Goal: Task Accomplishment & Management: Complete application form

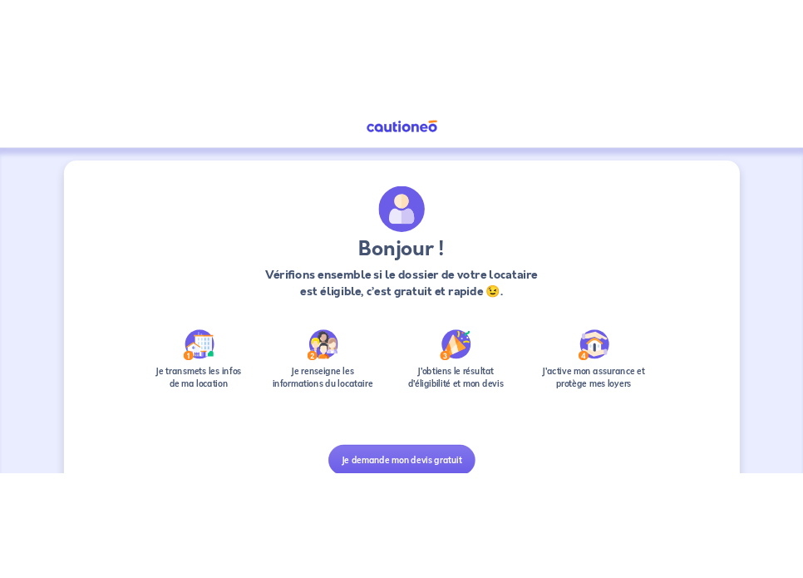
scroll to position [70, 0]
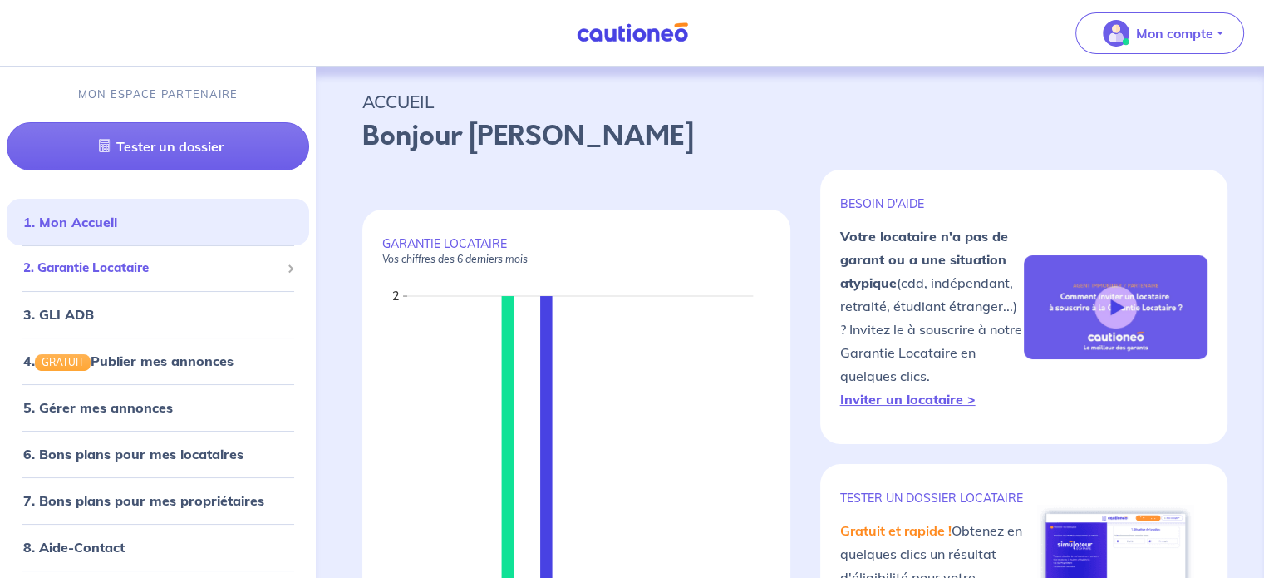
click at [164, 275] on span "2. Garantie Locataire" at bounding box center [151, 267] width 257 height 19
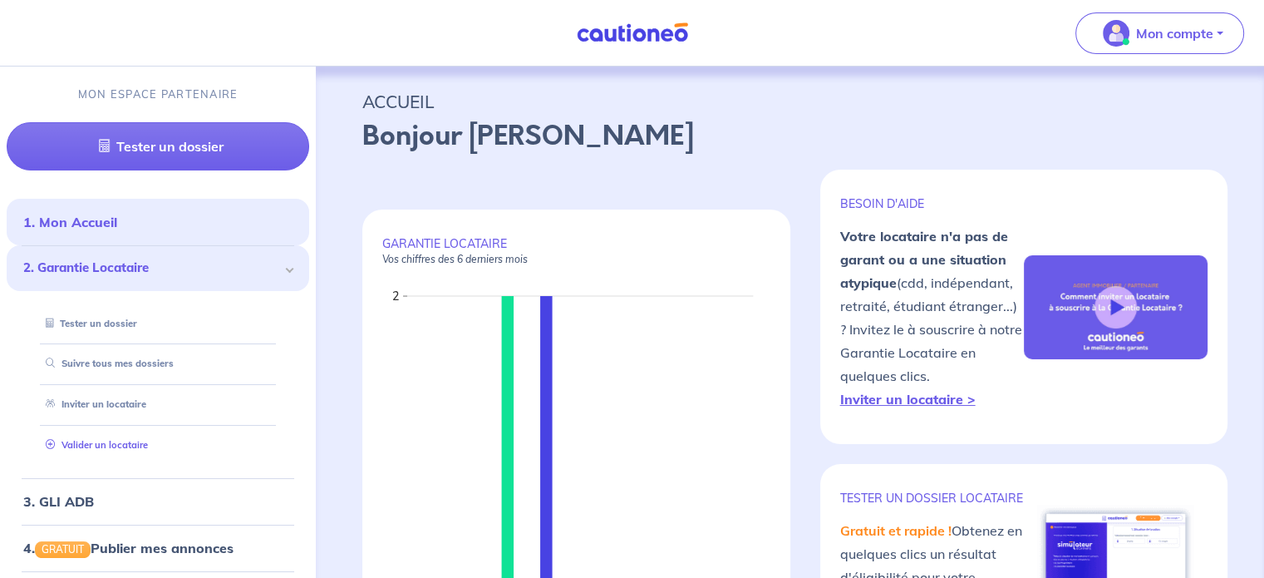
click at [131, 448] on link "Valider un locataire" at bounding box center [93, 445] width 109 height 12
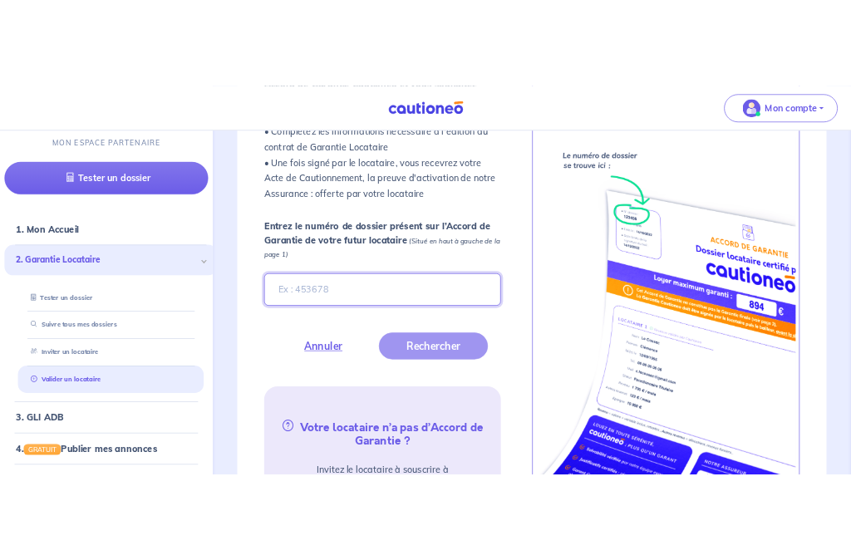
scroll to position [593, 0]
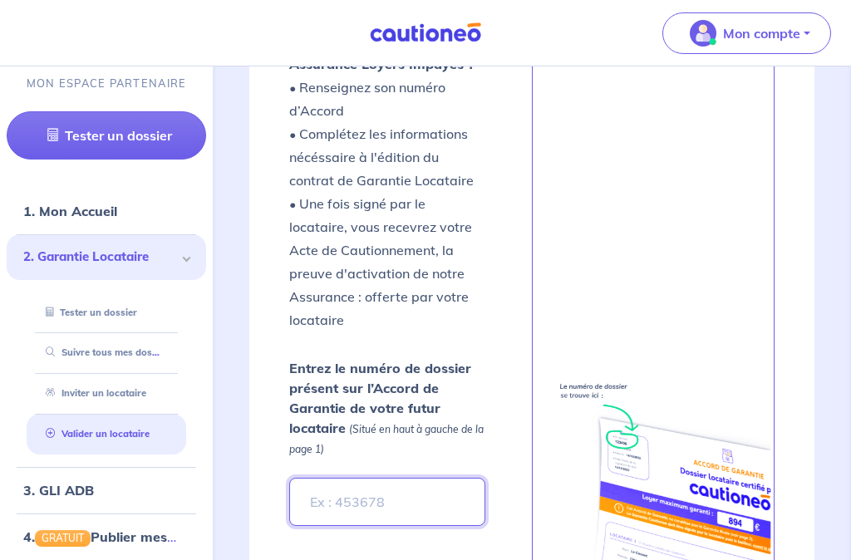
click at [376, 486] on input "Entrez le numéro de dossier présent sur l’Accord de Garantie de votre futur loc…" at bounding box center [387, 502] width 196 height 48
paste input "682247d7-fa9d-4aed-84e8-d138d27daacb"
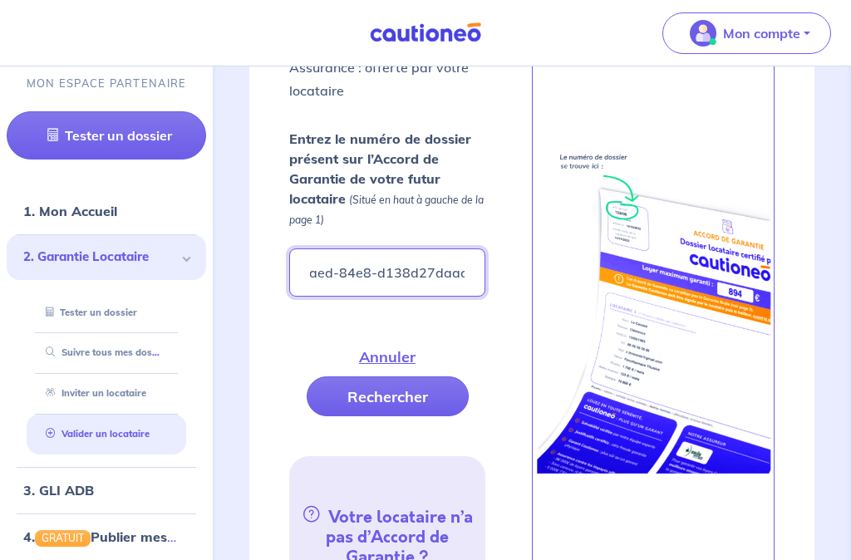
scroll to position [824, 0]
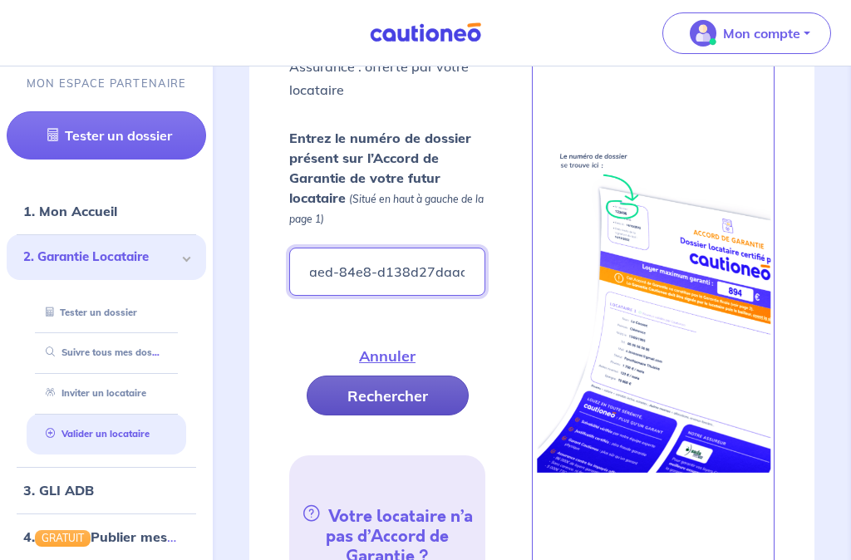
type input "682247d7-fa9d-4aed-84e8-d138d27daacb"
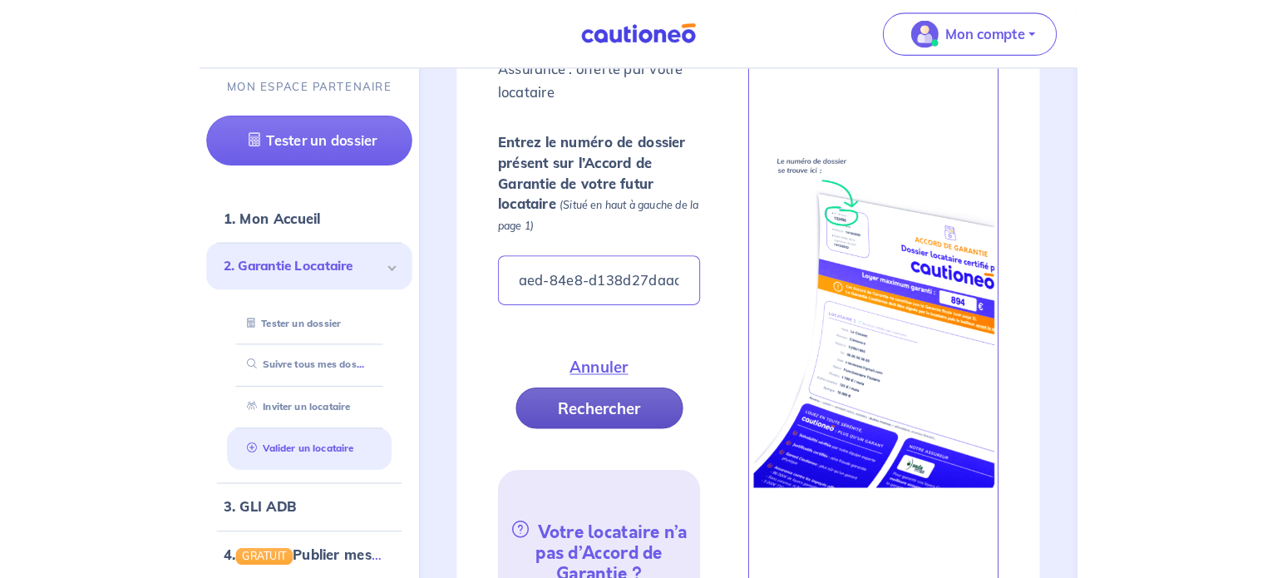
scroll to position [0, 0]
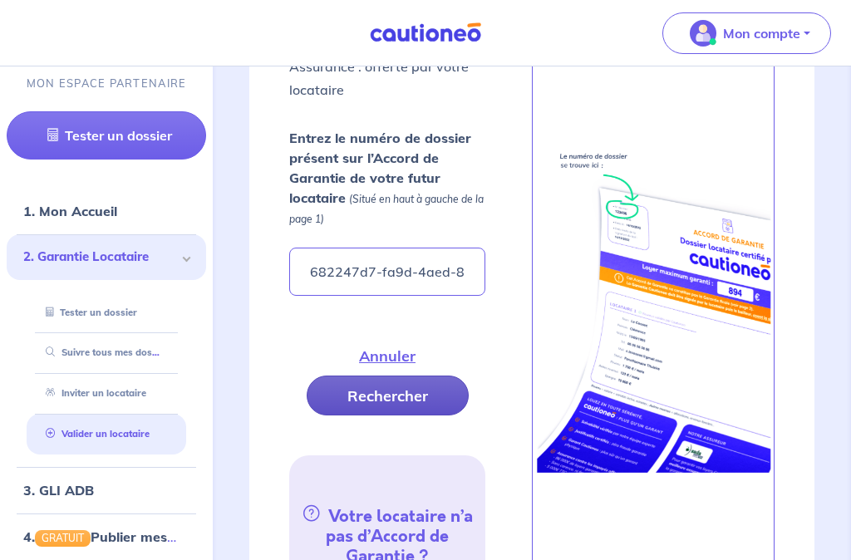
click at [392, 378] on button "Rechercher" at bounding box center [388, 396] width 162 height 40
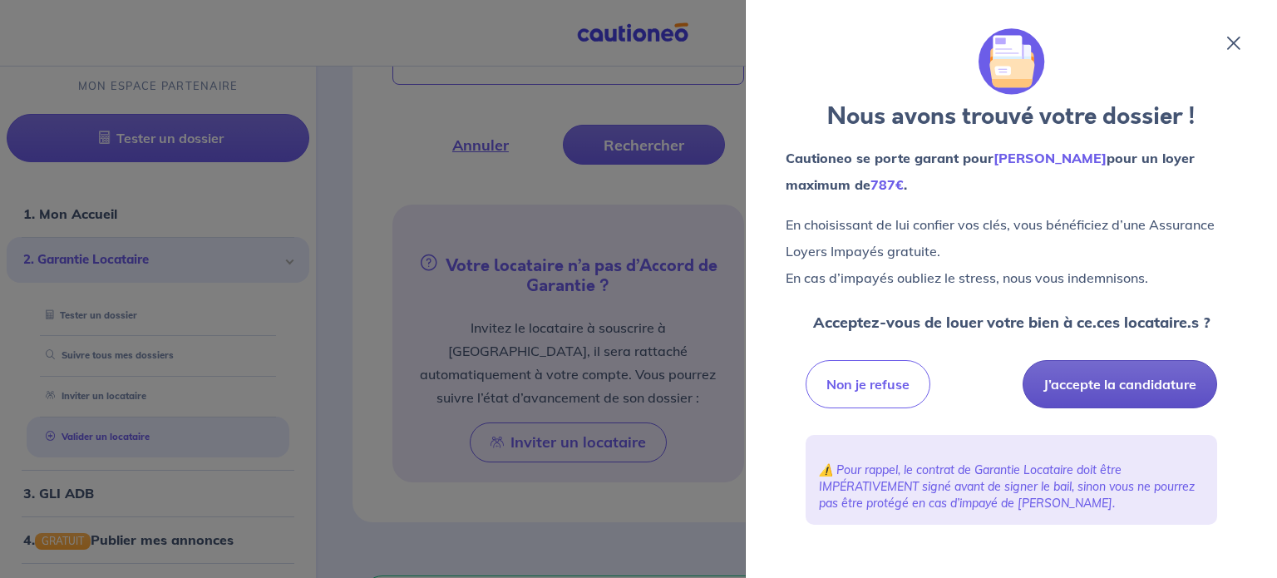
click at [815, 391] on button "J’accepte la candidature" at bounding box center [1119, 384] width 194 height 48
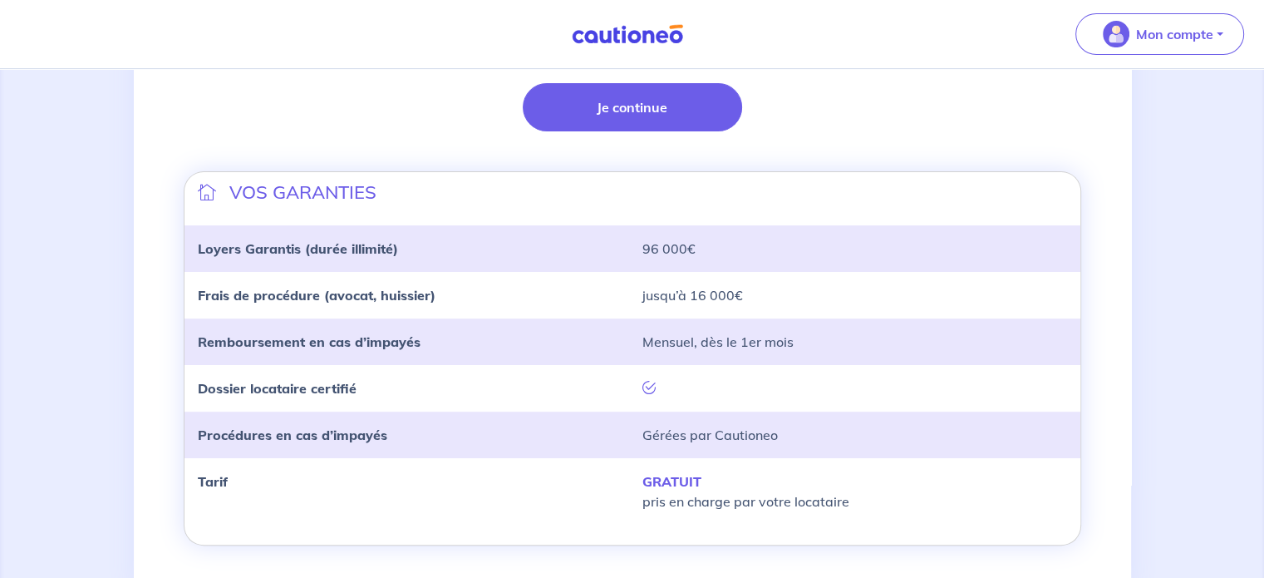
scroll to position [469, 0]
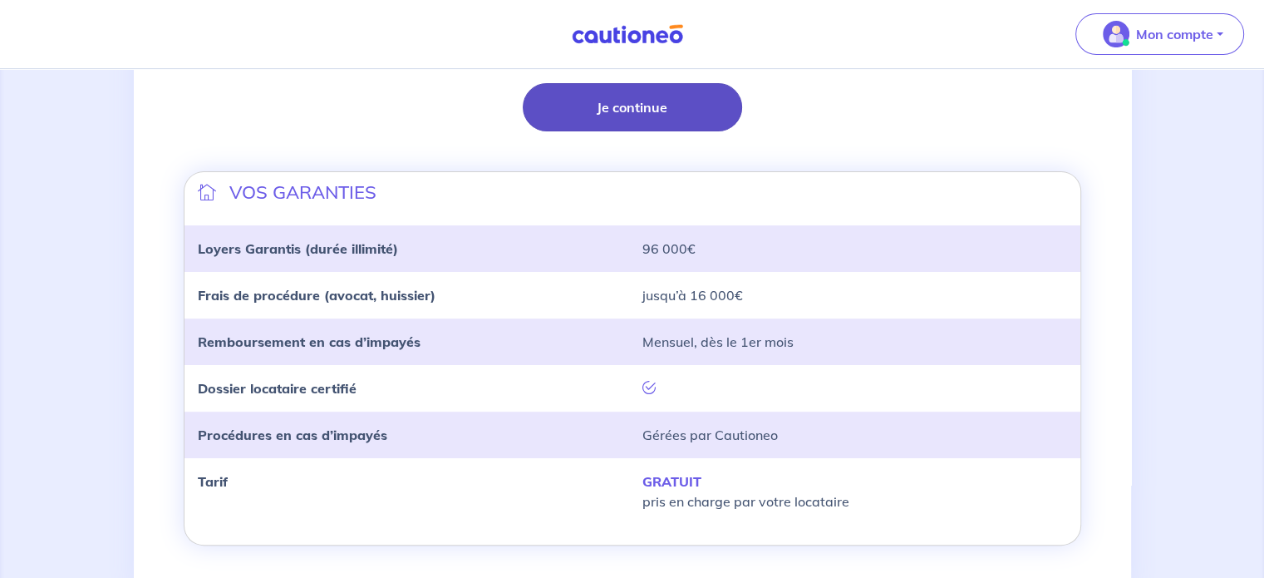
click at [686, 107] on button "Je continue" at bounding box center [632, 107] width 219 height 48
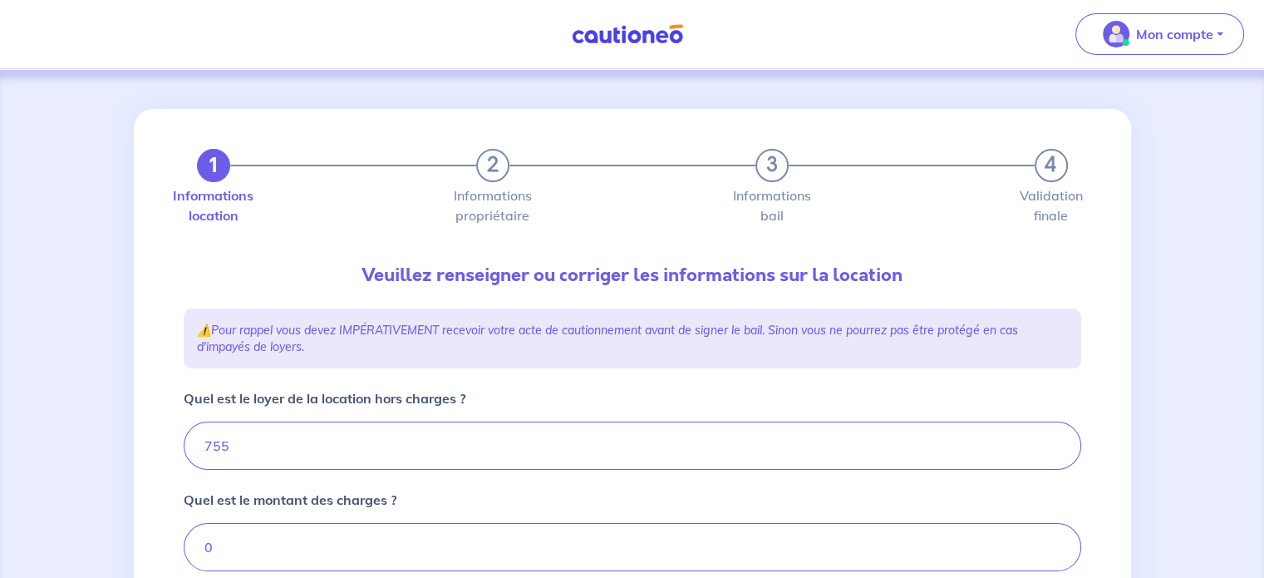
type input "755"
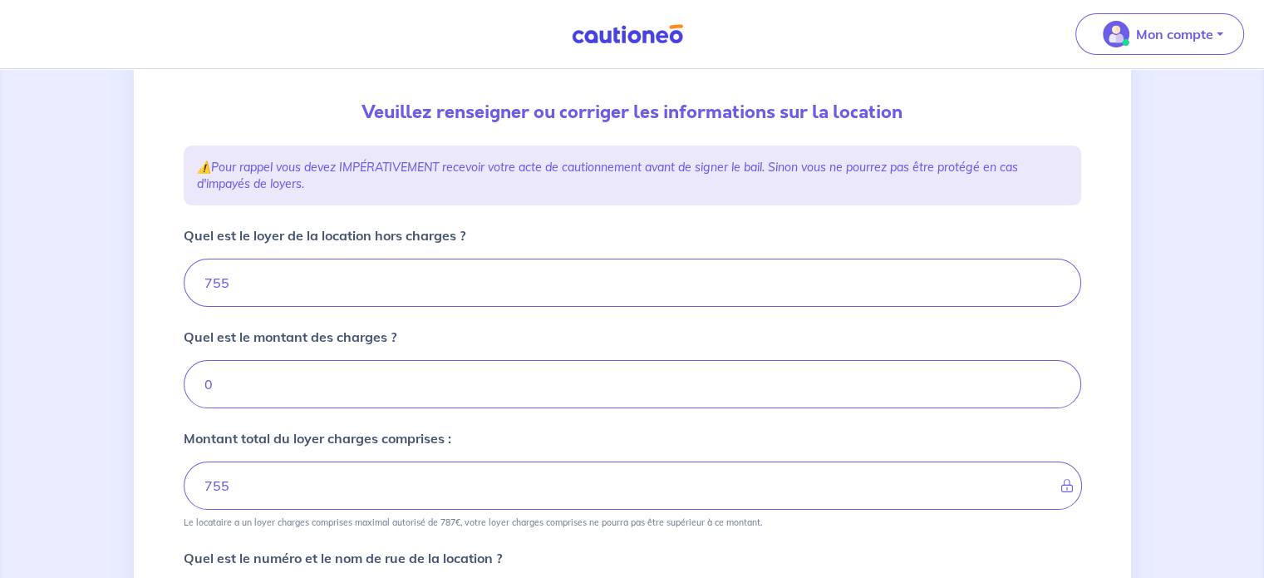
scroll to position [194, 0]
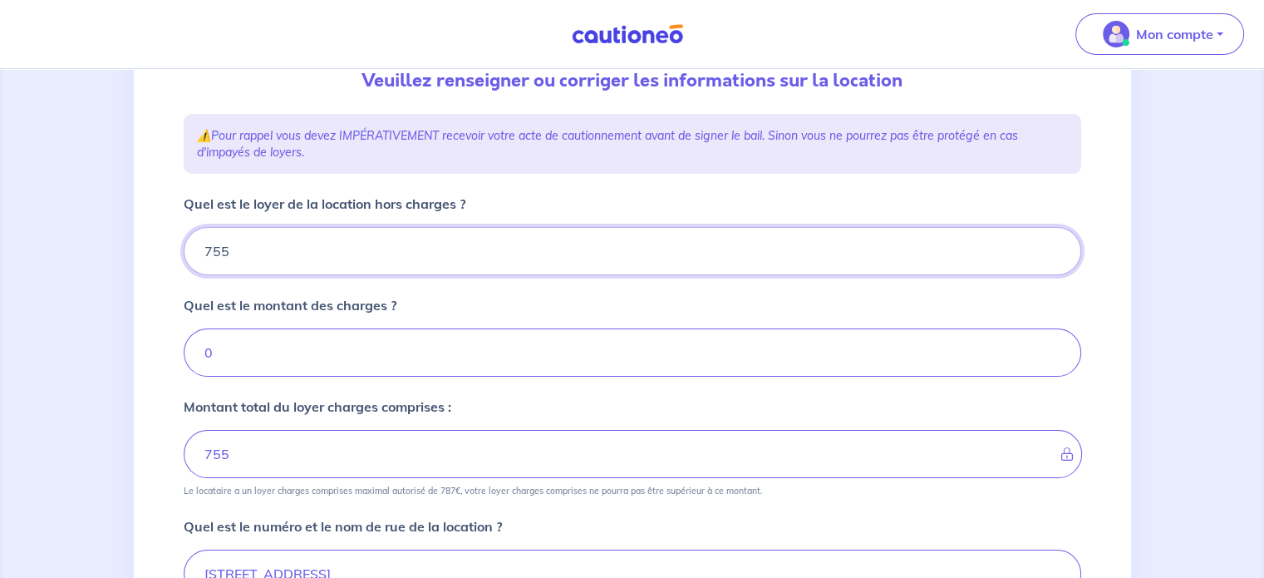
click at [342, 265] on input "755" at bounding box center [633, 251] width 898 height 48
type input "7"
type input "730"
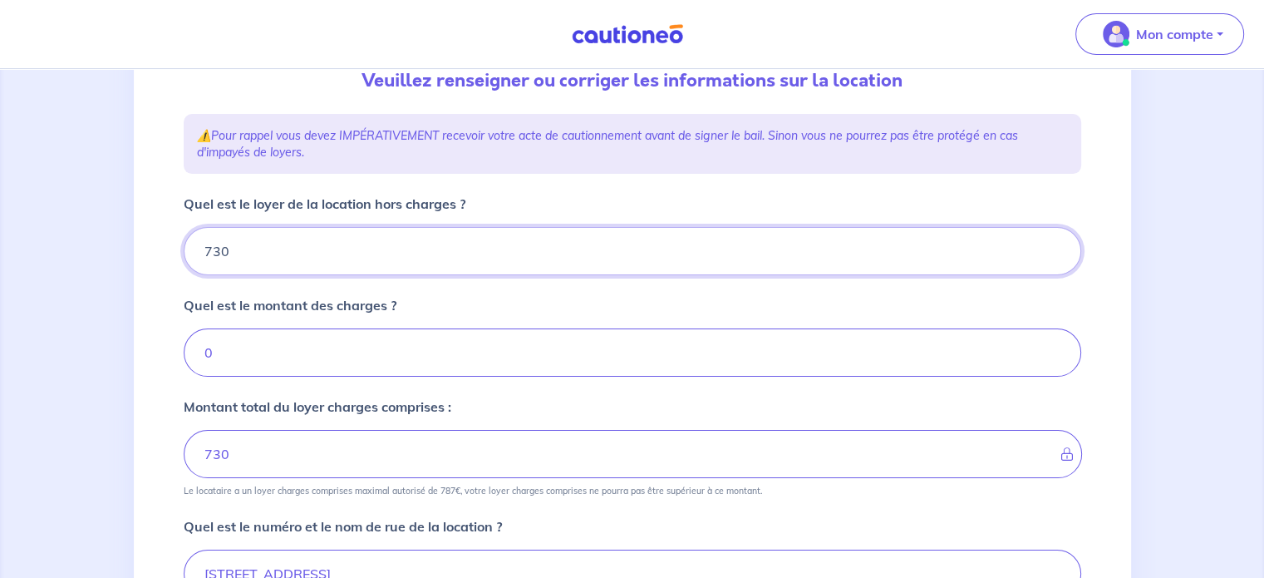
type input "730"
click at [328, 344] on input "0" at bounding box center [633, 352] width 898 height 48
type input "25"
type input "755"
type input "25"
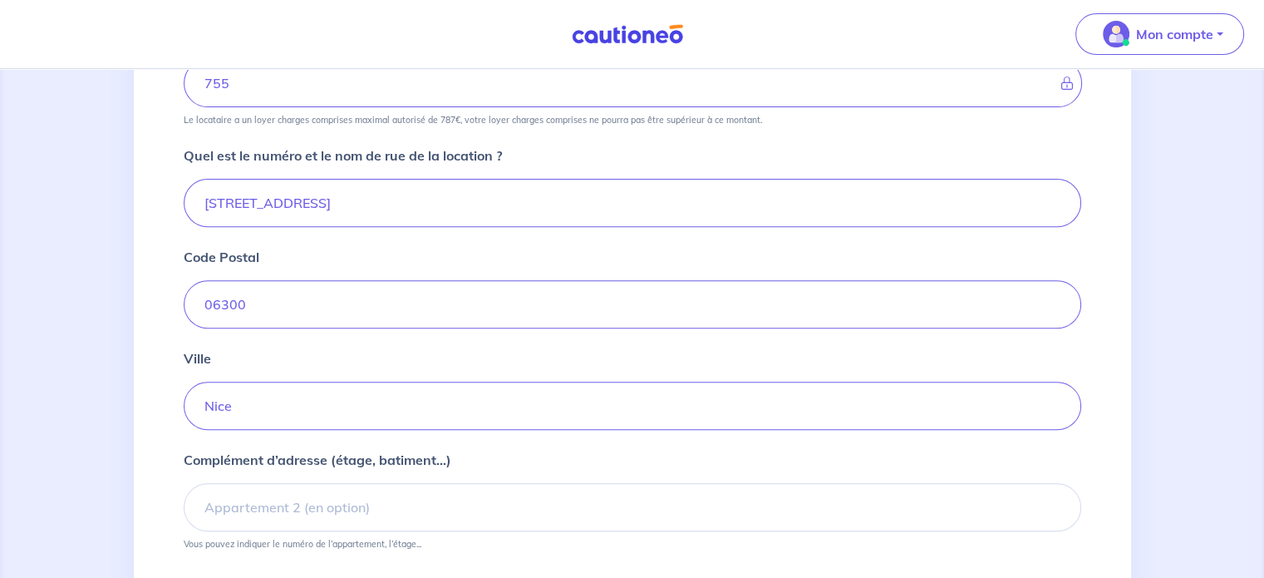
scroll to position [695, 0]
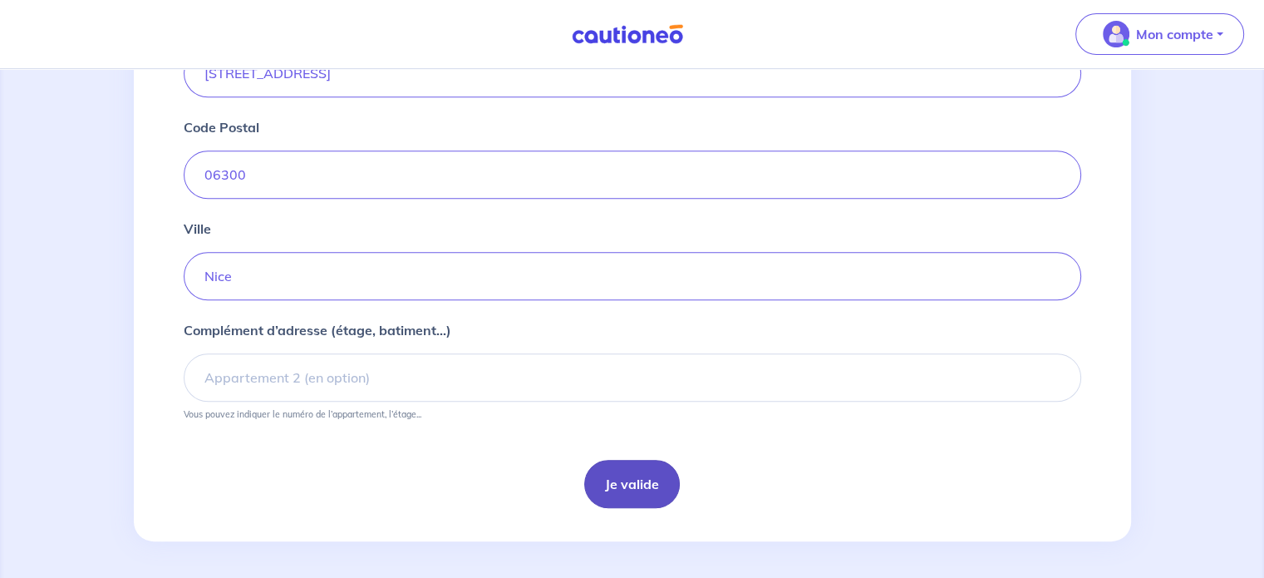
click at [645, 485] on button "Je valide" at bounding box center [632, 484] width 96 height 48
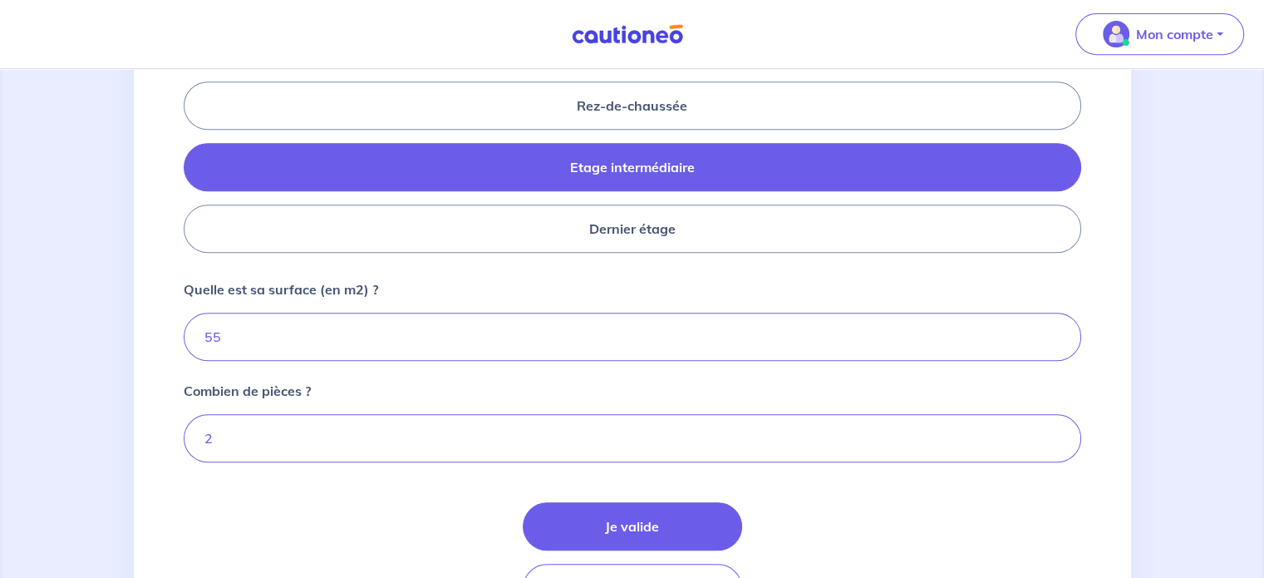
scroll to position [840, 0]
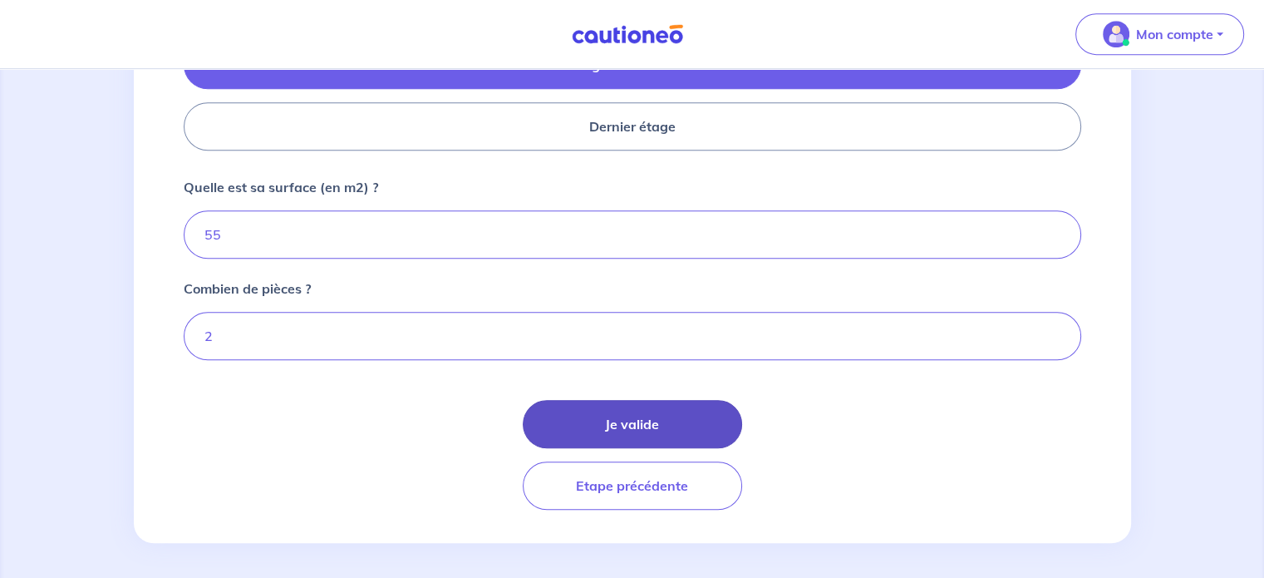
click at [672, 431] on button "Je valide" at bounding box center [632, 424] width 219 height 48
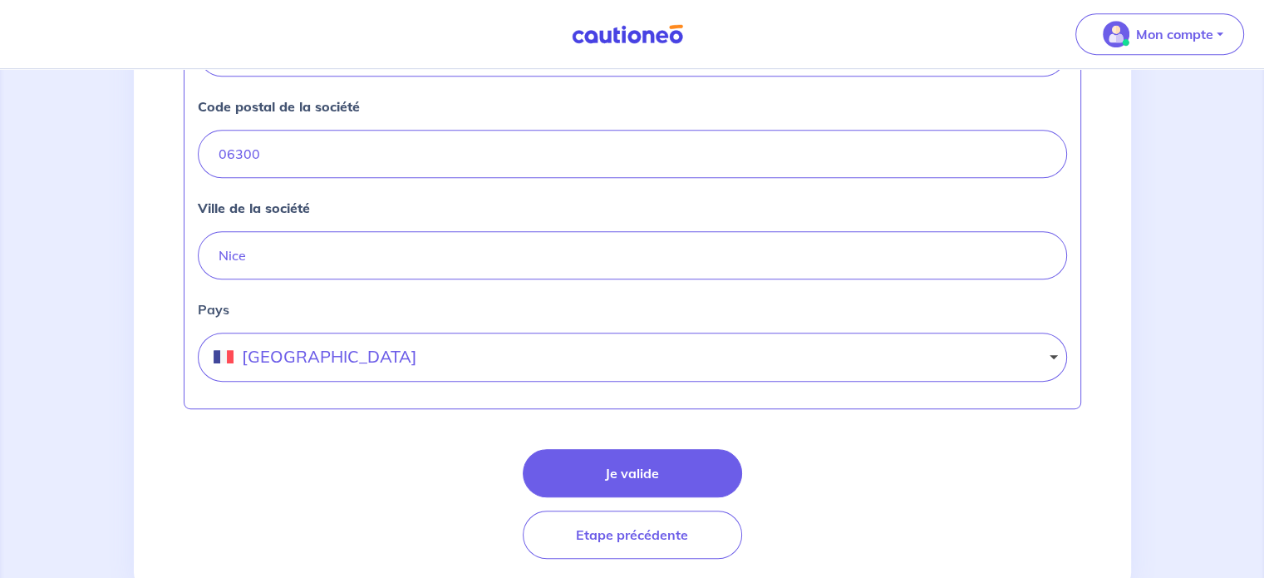
scroll to position [823, 0]
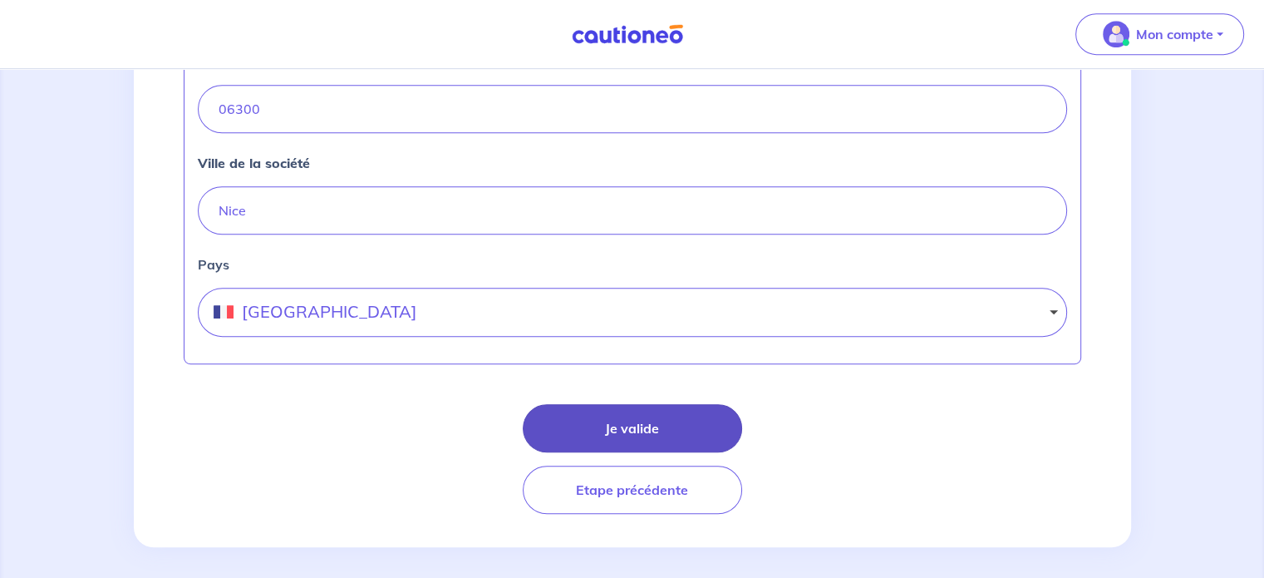
click at [718, 424] on button "Je valide" at bounding box center [632, 428] width 219 height 48
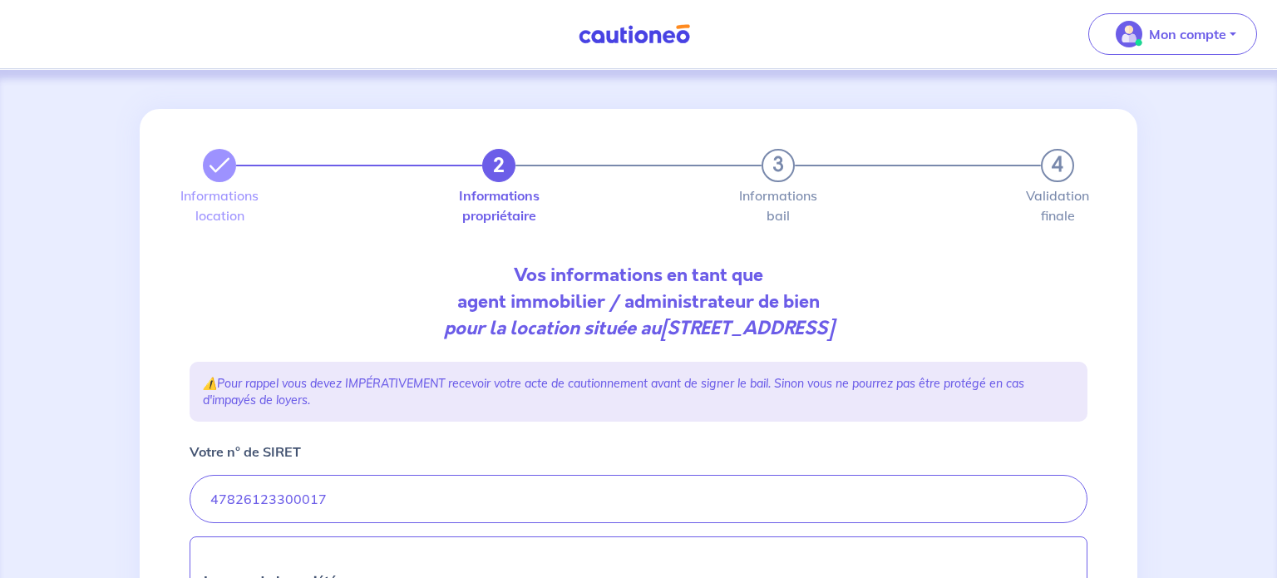
select select "FR"
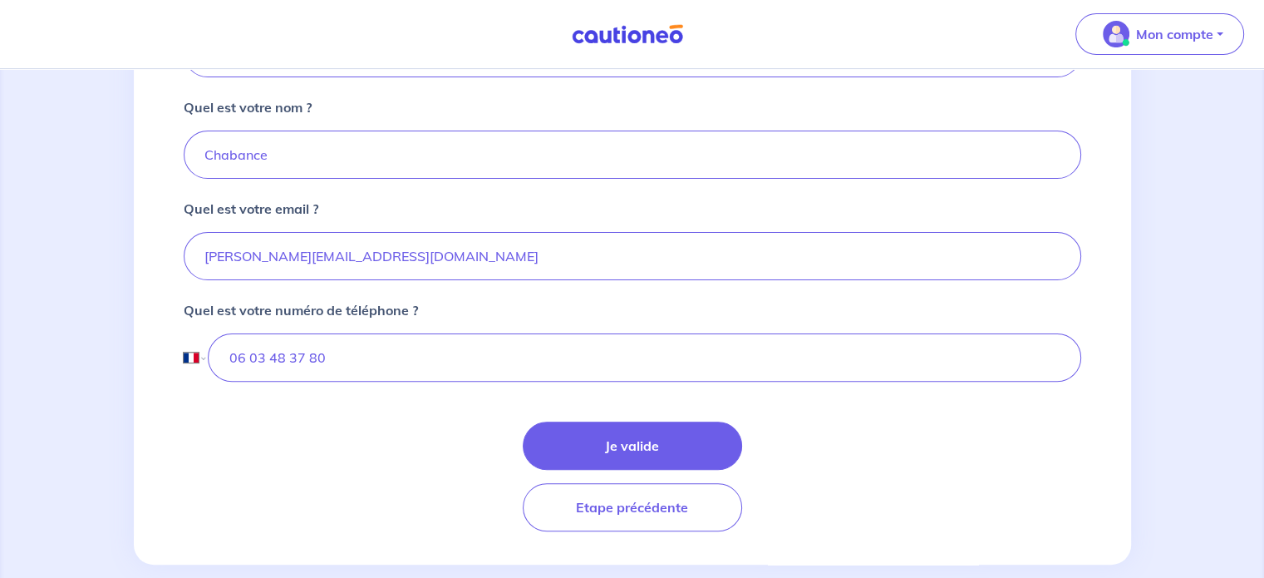
scroll to position [469, 0]
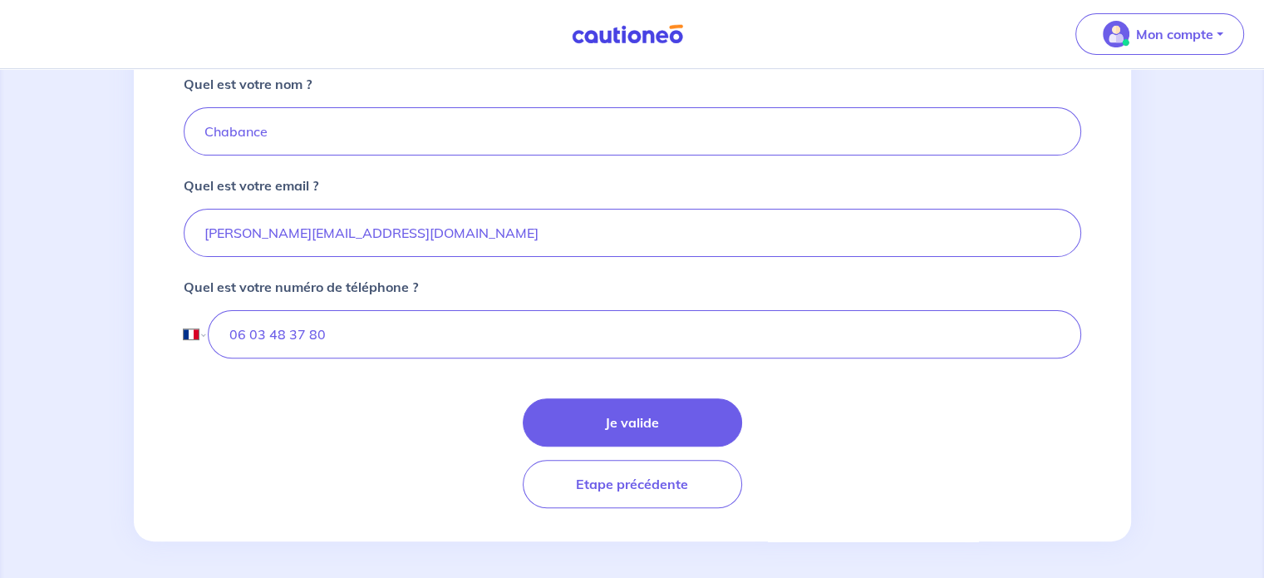
click at [718, 424] on button "Je valide" at bounding box center [632, 422] width 219 height 48
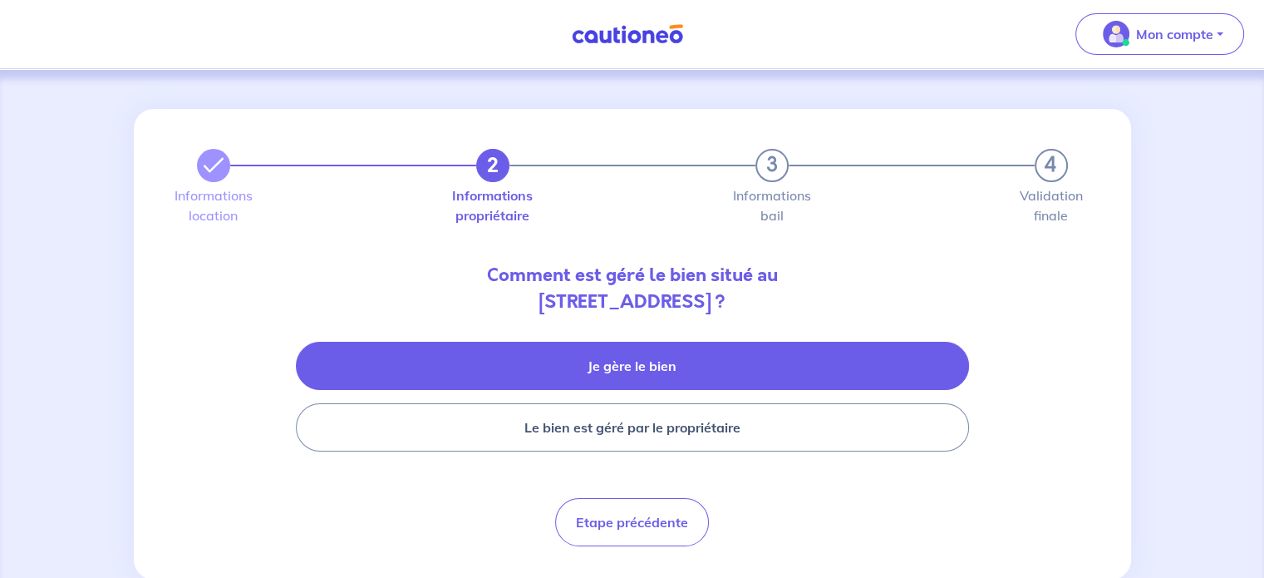
click at [674, 363] on button "Je gère le bien" at bounding box center [632, 366] width 673 height 48
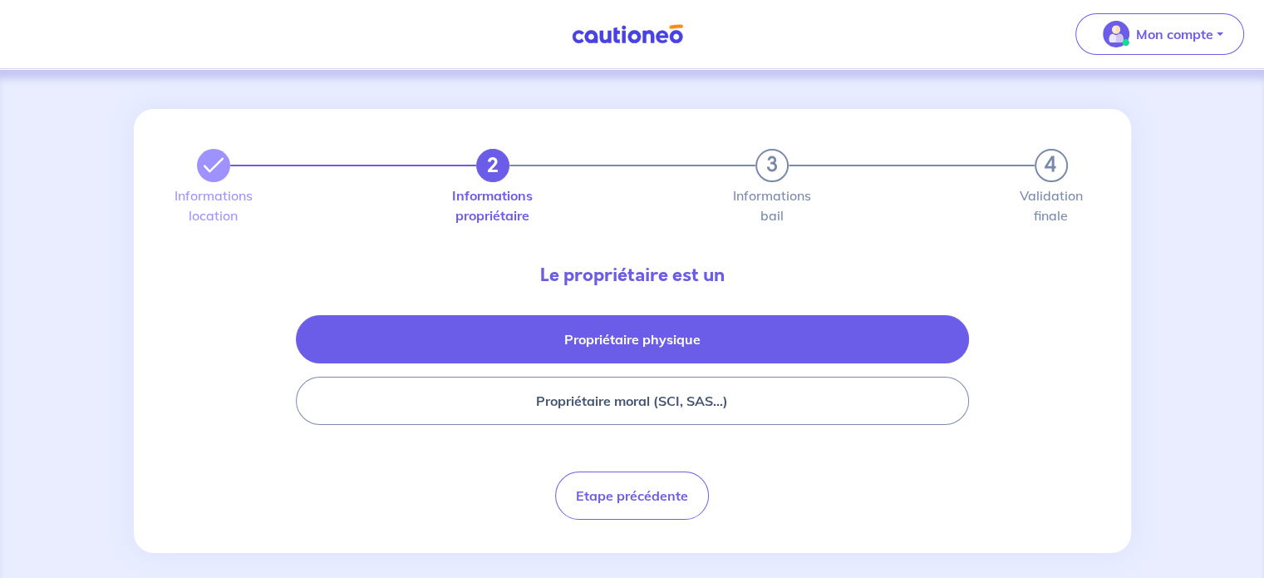
click at [673, 345] on button "Propriétaire physique" at bounding box center [632, 339] width 673 height 48
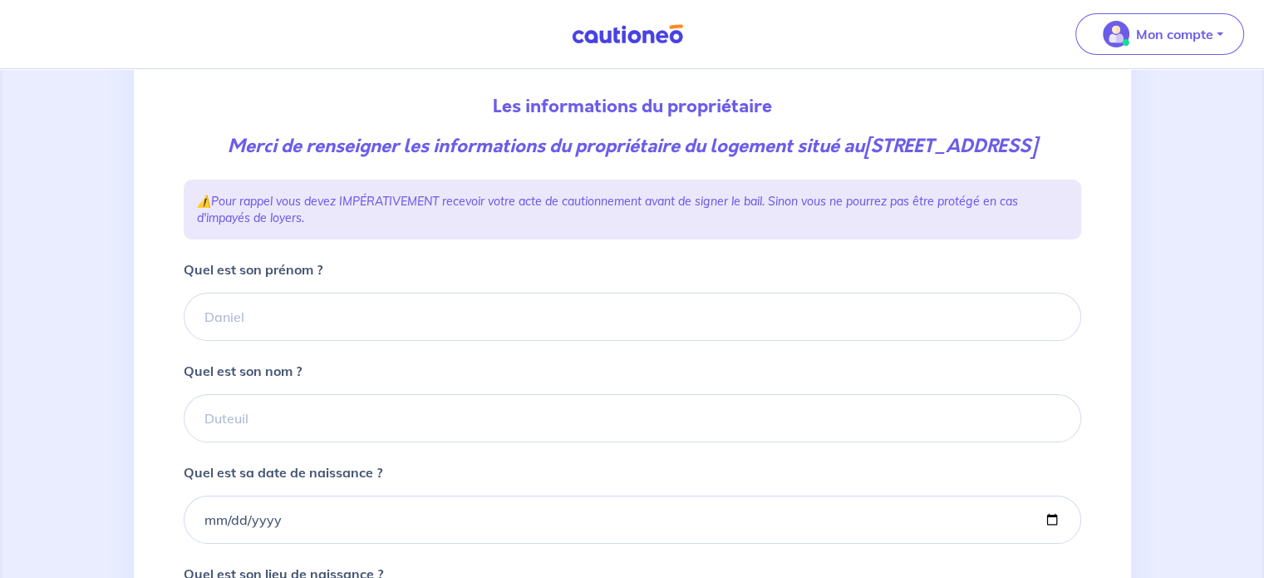
scroll to position [199, 0]
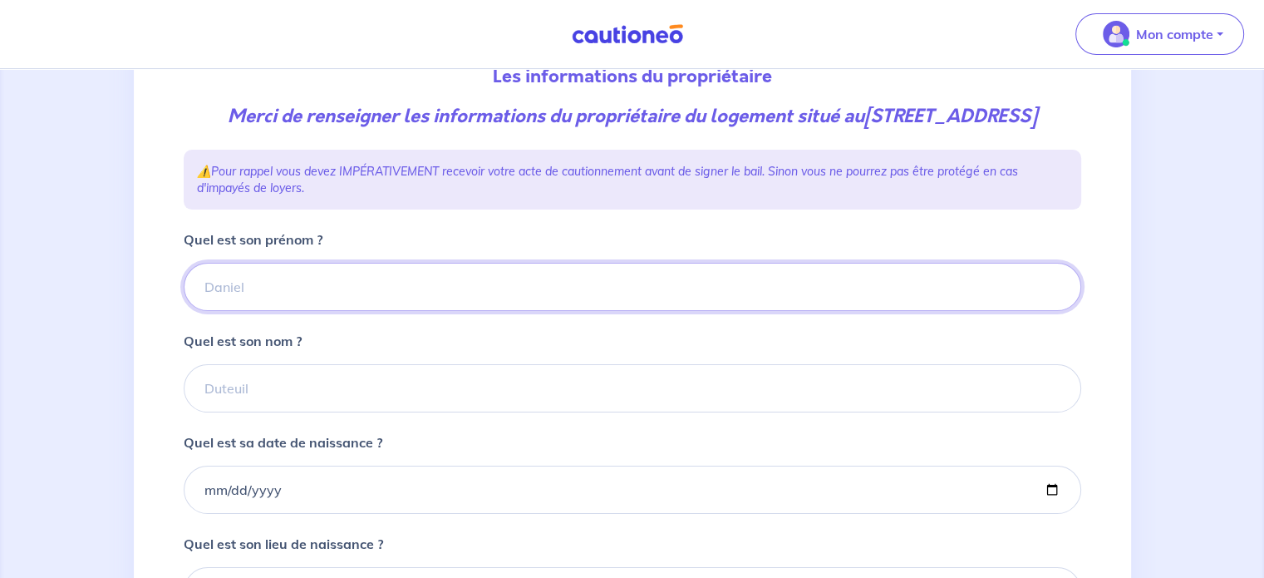
click at [632, 300] on input "Quel est son prénom ?" at bounding box center [633, 287] width 898 height 48
type input "Jane"
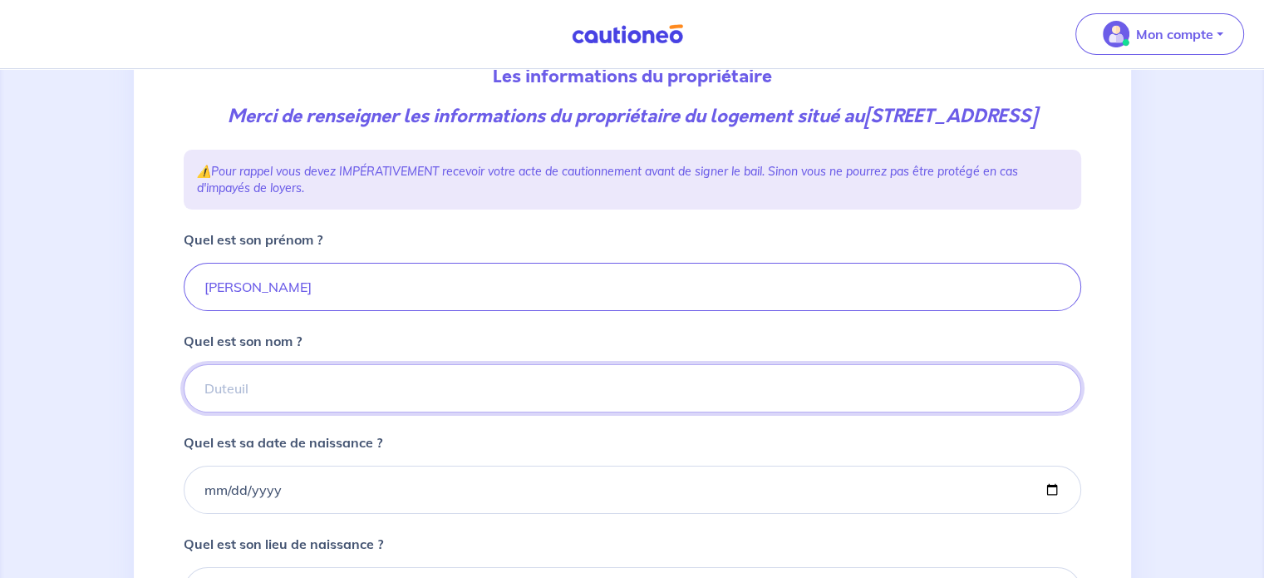
click at [436, 372] on input "Quel est son nom ?" at bounding box center [633, 388] width 898 height 48
click at [219, 379] on input "Errera" at bounding box center [633, 388] width 898 height 48
click at [231, 388] on input "Erera" at bounding box center [633, 388] width 898 height 48
type input "Erena"
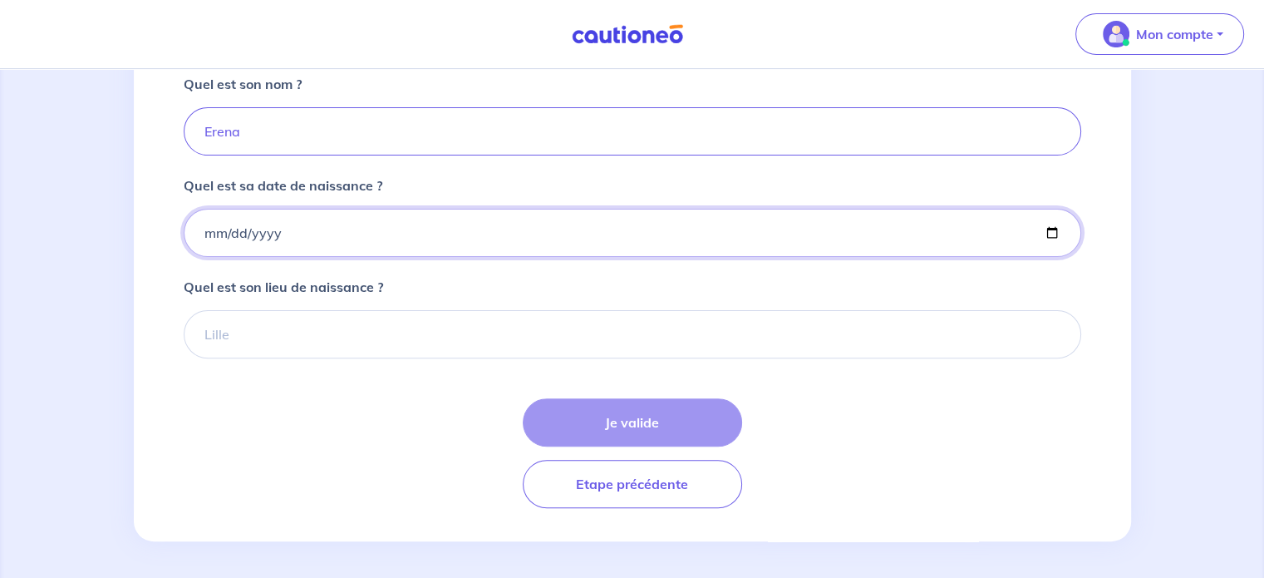
click at [232, 234] on input "Quel est sa date de naissance ?" at bounding box center [633, 233] width 898 height 48
click at [199, 233] on input "Quel est sa date de naissance ?" at bounding box center [633, 233] width 898 height 48
click at [207, 230] on input "Quel est sa date de naissance ?" at bounding box center [633, 233] width 898 height 48
type input "0045-08-30"
type input "1945-08-30"
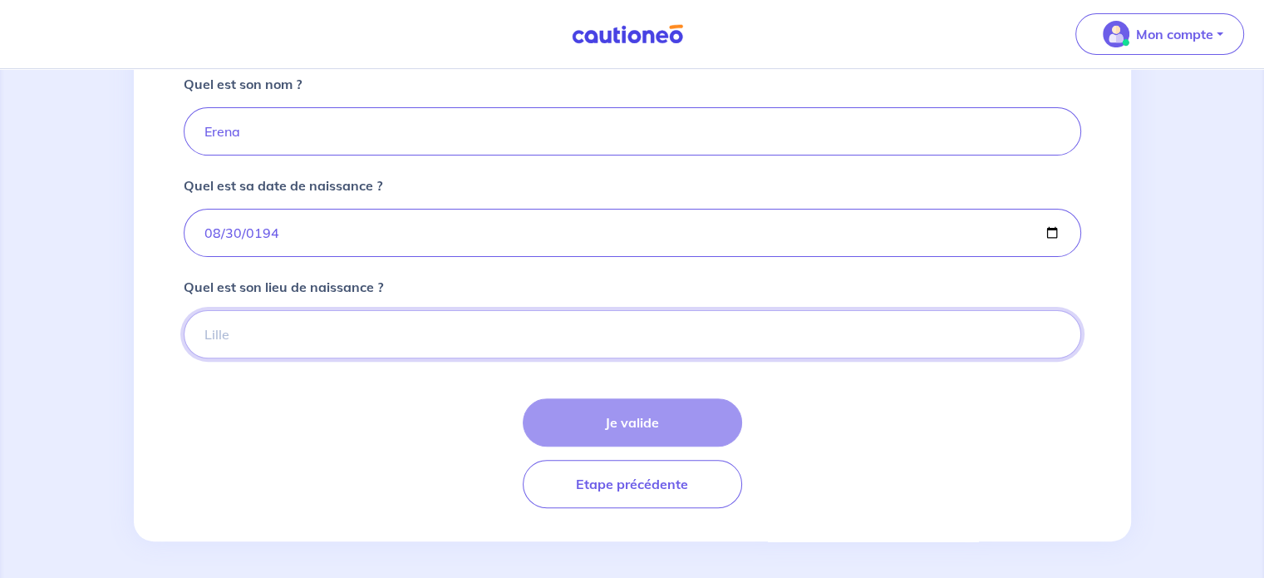
click at [299, 333] on input "Quel est son lieu de naissance ?" at bounding box center [633, 334] width 898 height 48
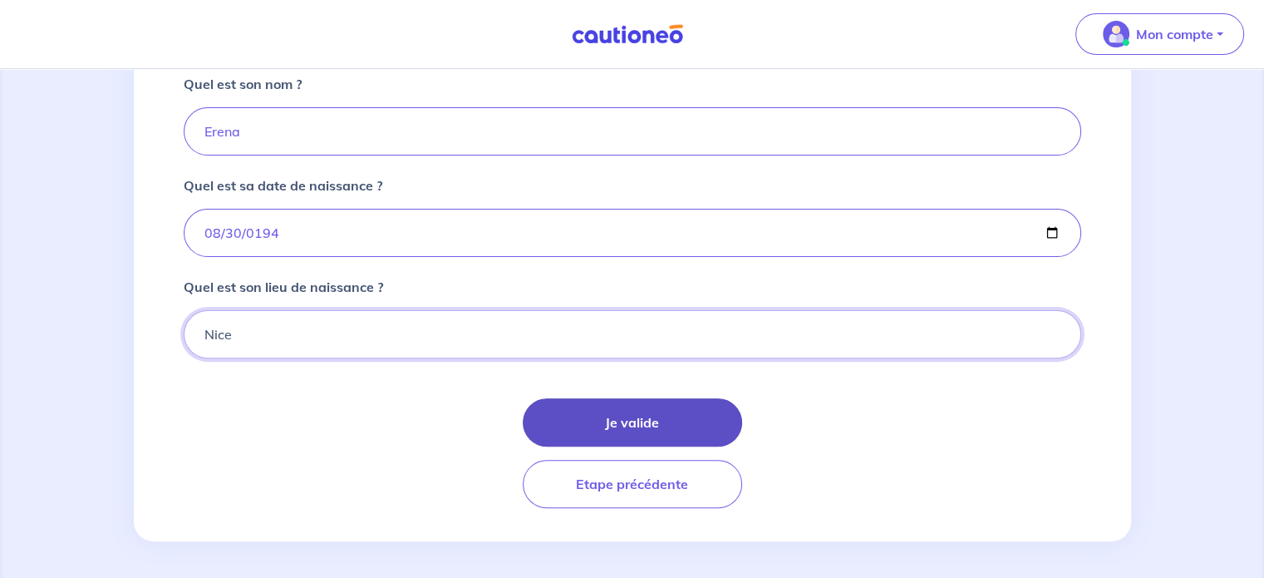
type input "Nice"
click at [554, 424] on button "Je valide" at bounding box center [632, 422] width 219 height 48
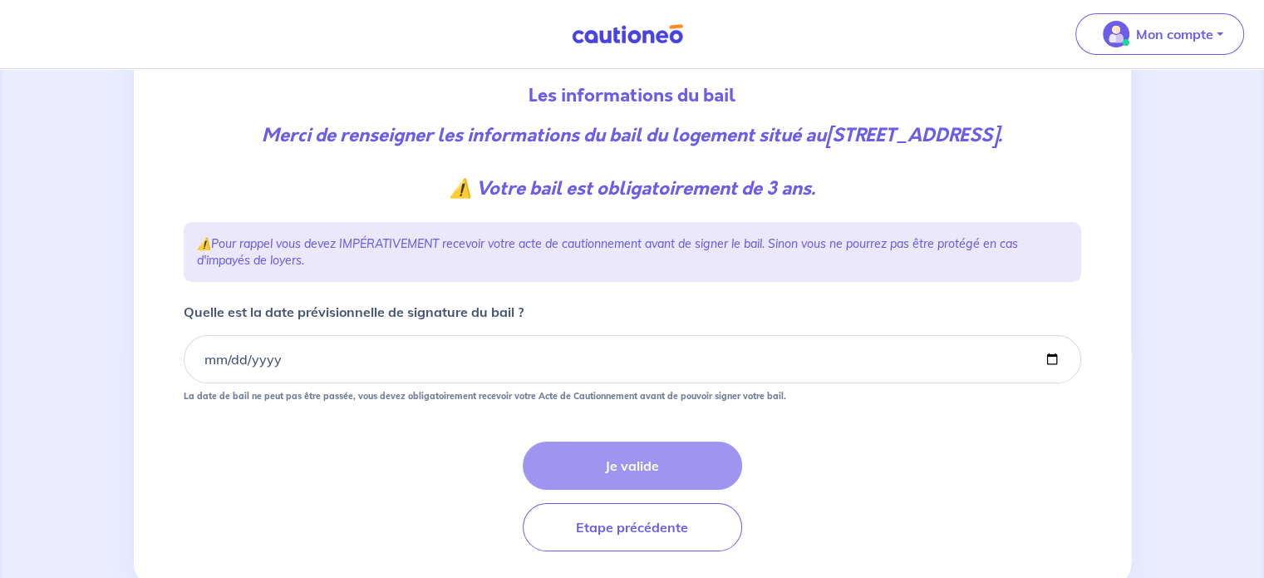
scroll to position [213, 0]
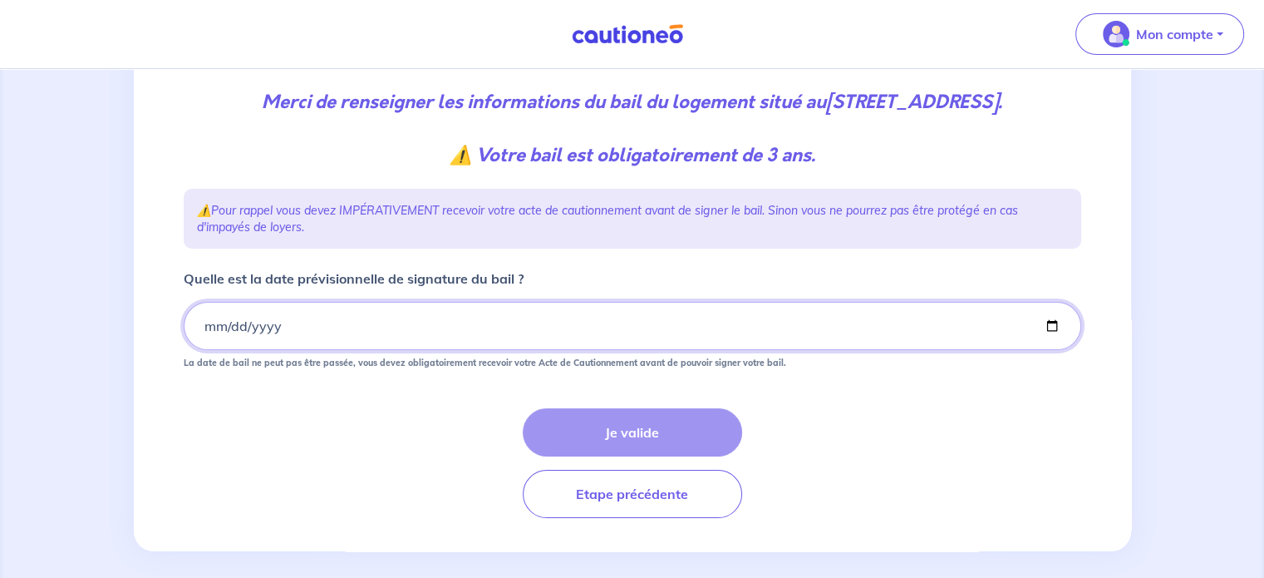
click at [573, 313] on input "Quelle est la date prévisionnelle de signature du bail ?" at bounding box center [633, 326] width 898 height 48
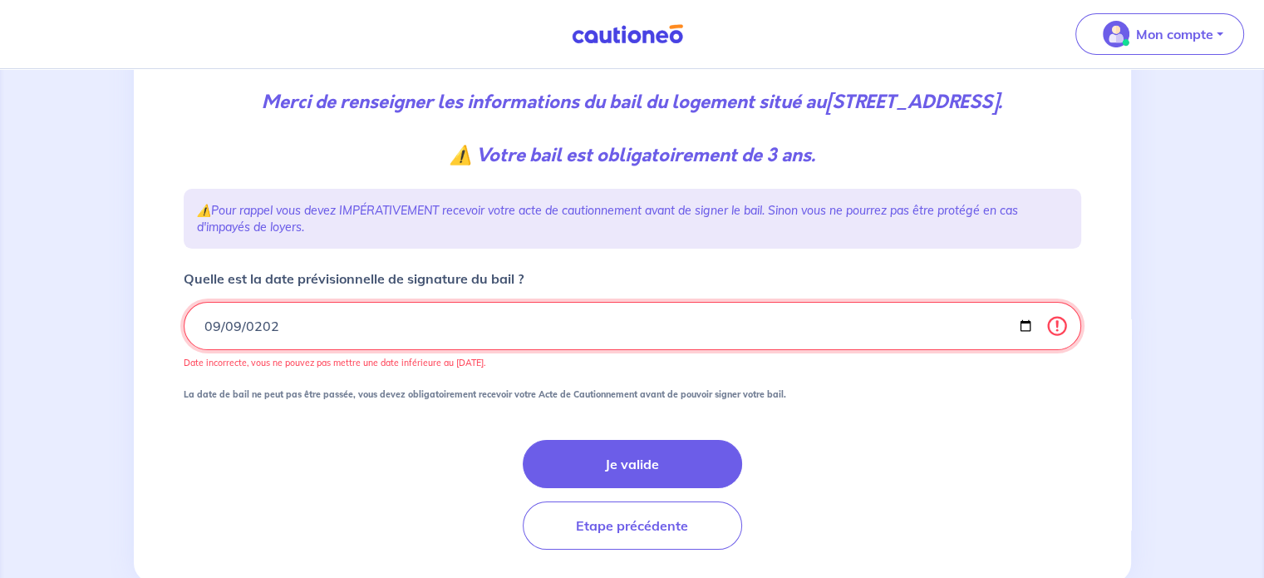
type input "2025-09-09"
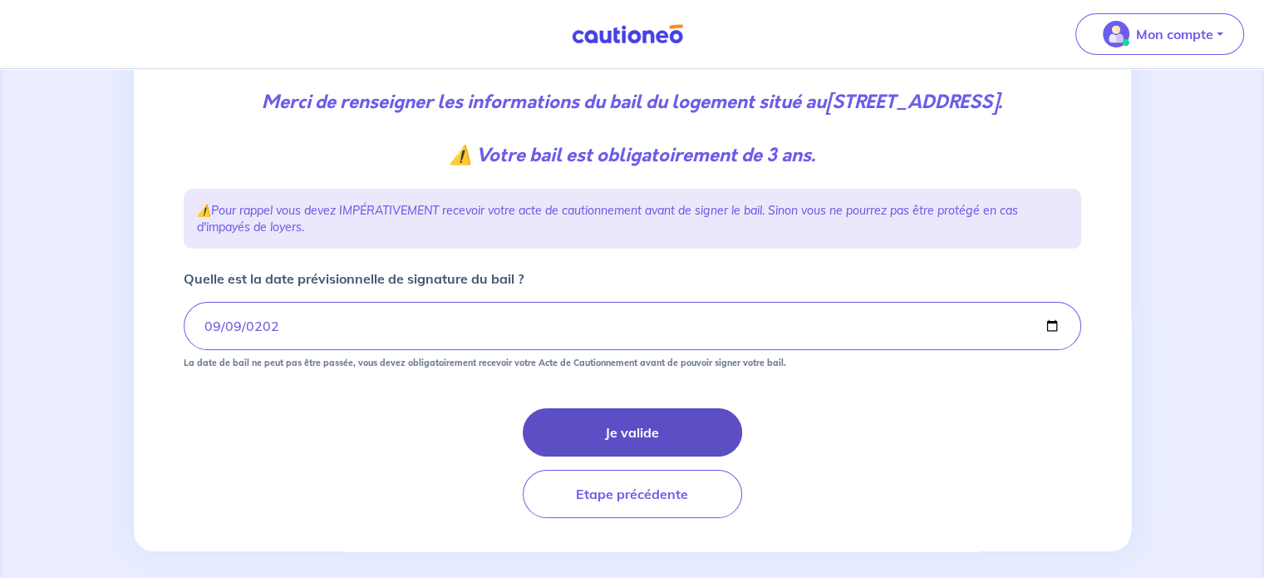
click at [638, 434] on button "Je valide" at bounding box center [632, 432] width 219 height 48
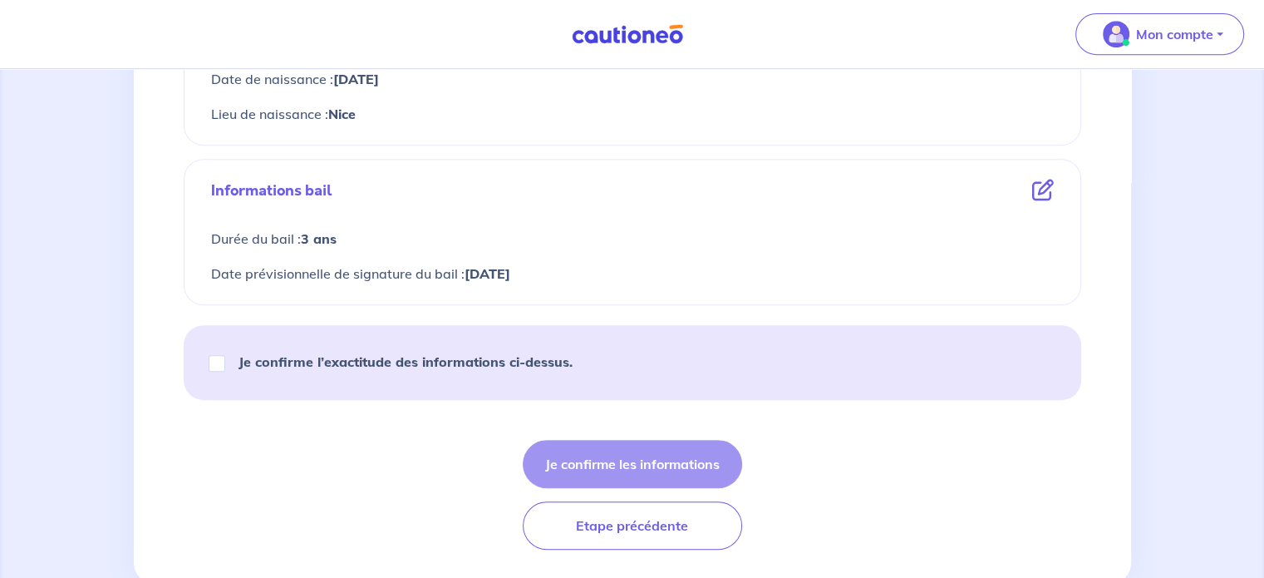
scroll to position [794, 0]
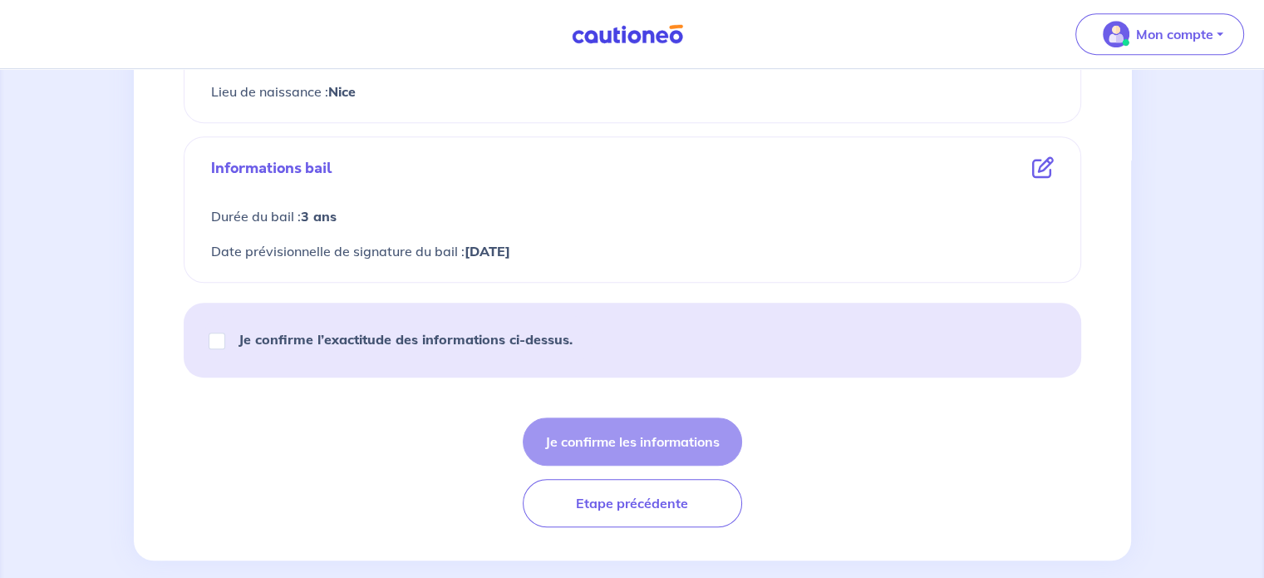
click at [225, 340] on div "Je confirme l’exactitude des informations ci-dessus." at bounding box center [398, 339] width 389 height 47
click at [217, 339] on input "Je confirme l’exactitude des informations ci-dessus." at bounding box center [217, 340] width 17 height 17
checkbox input "true"
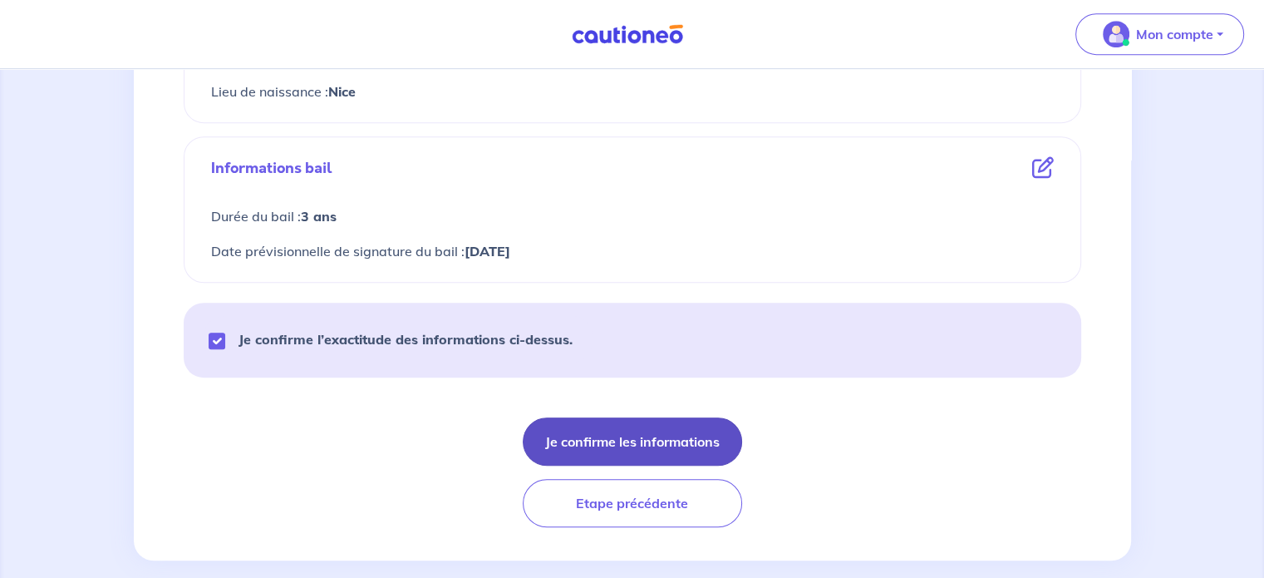
click at [663, 451] on button "Je confirme les informations" at bounding box center [632, 441] width 219 height 48
